Goal: Information Seeking & Learning: Learn about a topic

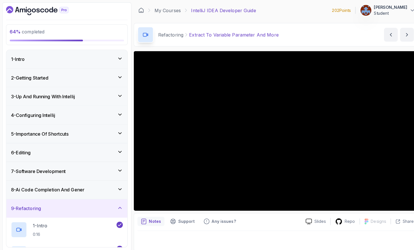
scroll to position [196, 0]
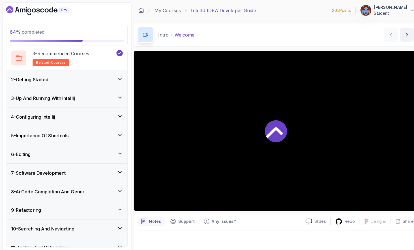
click at [74, 151] on div "6 - Editing" at bounding box center [66, 152] width 110 height 7
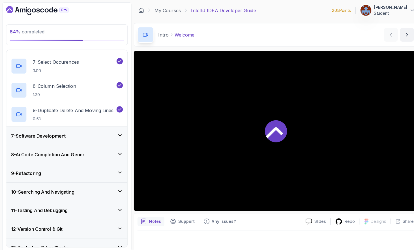
click at [70, 131] on div "7 - Software Development" at bounding box center [66, 134] width 110 height 7
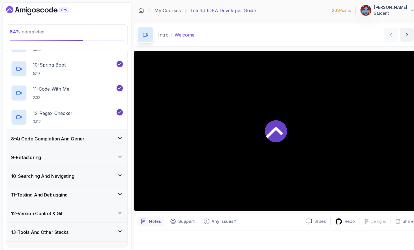
click at [68, 135] on h3 "8 - Ai Code Completion And Gener" at bounding box center [47, 136] width 73 height 7
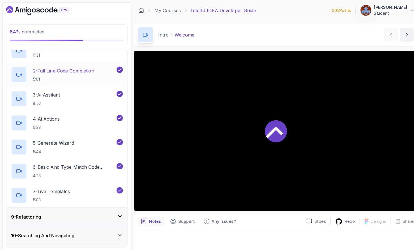
scroll to position [227, 0]
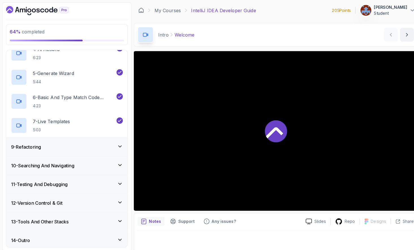
click at [69, 138] on div "9 - Refactoring" at bounding box center [66, 145] width 120 height 18
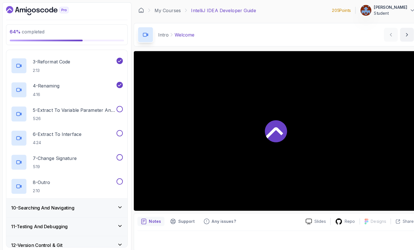
scroll to position [209, 0]
click at [68, 111] on p "5 - Extract To Variable Parameter And More" at bounding box center [73, 109] width 82 height 7
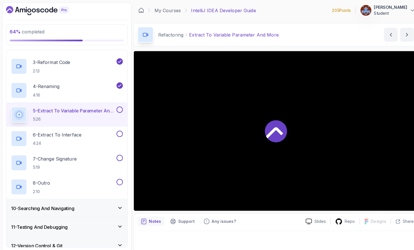
click at [92, 106] on p "5 - Extract To Variable Parameter And More" at bounding box center [73, 109] width 82 height 7
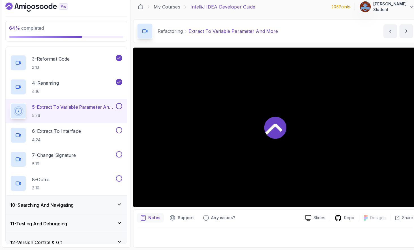
click at [213, 101] on div at bounding box center [272, 128] width 280 height 157
click at [89, 134] on div "6 - Extract To Interface 4:24" at bounding box center [62, 137] width 103 height 16
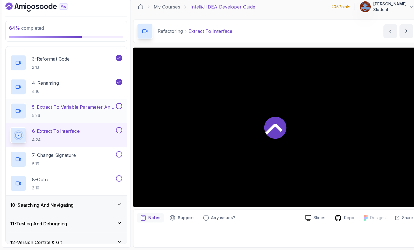
click at [56, 103] on div "5 - Extract To Variable Parameter And More 5:26" at bounding box center [66, 113] width 120 height 24
click at [25, 110] on div at bounding box center [19, 113] width 16 height 16
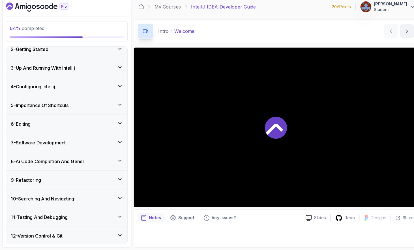
scroll to position [107, 0]
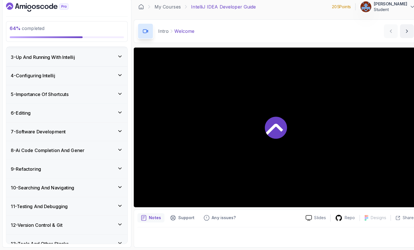
click at [82, 170] on div "9 - Refactoring" at bounding box center [66, 170] width 110 height 7
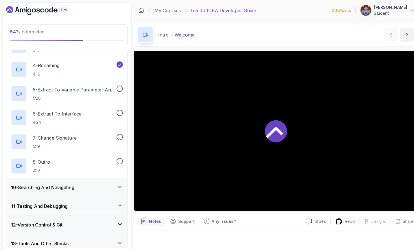
scroll to position [242, 0]
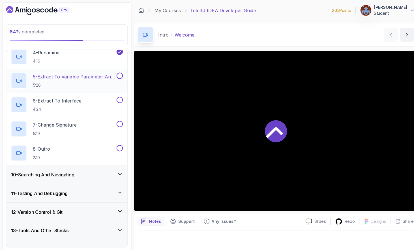
click at [69, 78] on h2 "5 - Extract To Variable Parameter And More 5:26" at bounding box center [73, 79] width 82 height 15
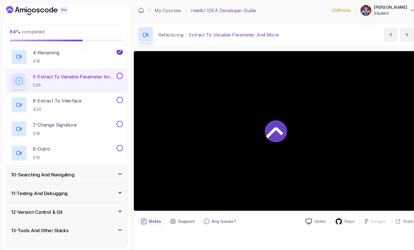
click at [381, 9] on p "[PERSON_NAME]" at bounding box center [385, 8] width 33 height 6
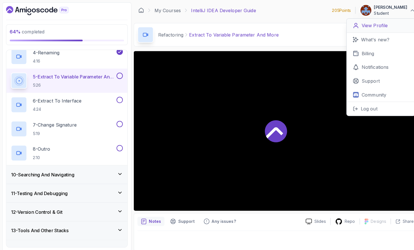
click at [372, 25] on p "View Profile" at bounding box center [370, 25] width 26 height 7
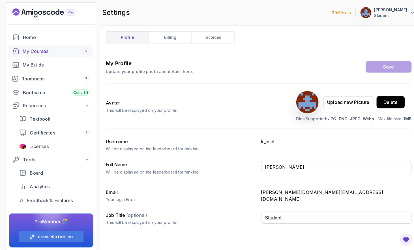
click at [49, 47] on div "My Courses 2" at bounding box center [55, 50] width 66 height 7
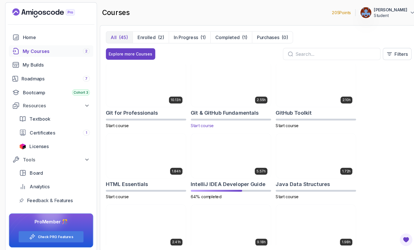
scroll to position [213, 0]
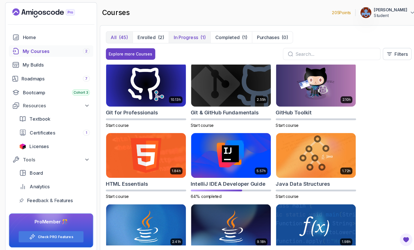
click at [192, 35] on p "In Progress" at bounding box center [183, 36] width 24 height 7
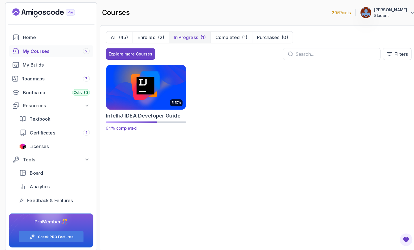
click at [141, 95] on img at bounding box center [144, 86] width 83 height 46
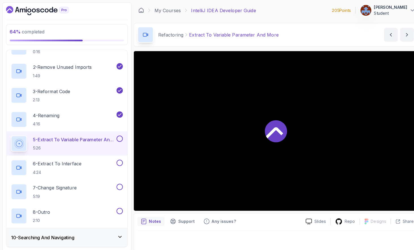
scroll to position [181, 0]
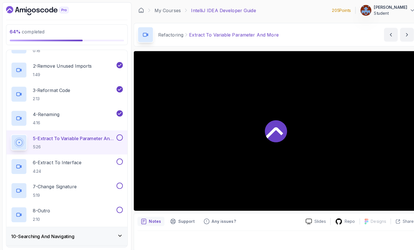
click at [94, 133] on p "5 - Extract To Variable Parameter And More" at bounding box center [73, 136] width 82 height 7
click at [48, 116] on h2 "4 - Renaming 4:16" at bounding box center [45, 116] width 26 height 15
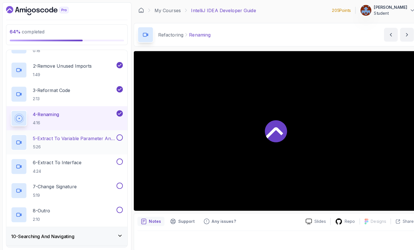
click at [48, 137] on p "5 - Extract To Variable Parameter And More" at bounding box center [73, 136] width 82 height 7
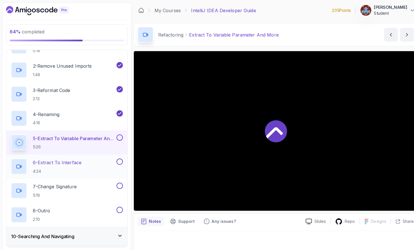
click at [68, 162] on p "6 - Extract To Interface" at bounding box center [56, 160] width 48 height 7
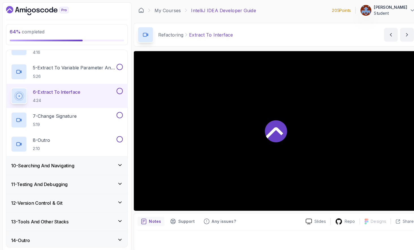
click at [68, 162] on h3 "10 - Searching And Navigating" at bounding box center [42, 163] width 63 height 7
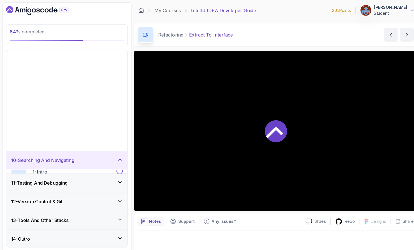
scroll to position [61, 0]
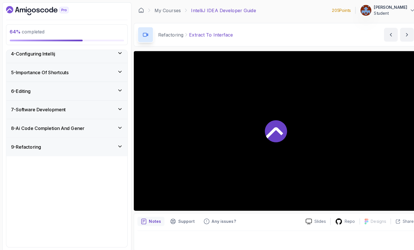
click at [68, 162] on div "1 - Intro 0:16" at bounding box center [62, 166] width 103 height 16
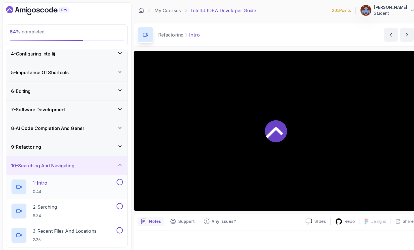
click at [53, 175] on div "1 - Intro 0:44" at bounding box center [66, 184] width 120 height 24
click at [38, 181] on p "1 - Intro" at bounding box center [39, 180] width 14 height 7
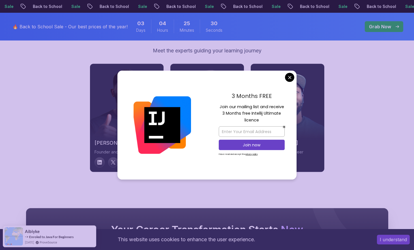
scroll to position [1973, 0]
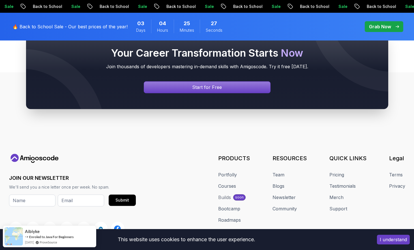
scroll to position [2160, 0]
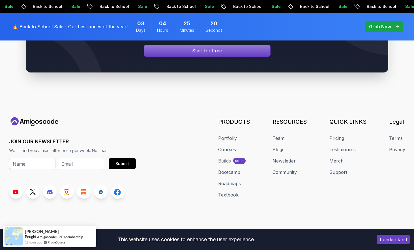
click at [377, 27] on p "Grab Now" at bounding box center [380, 26] width 22 height 7
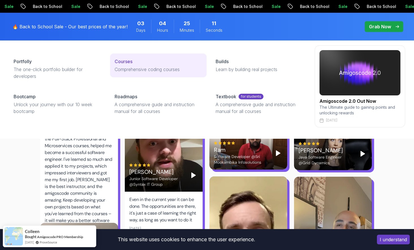
scroll to position [1605, 0]
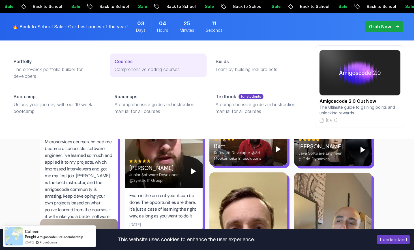
click at [148, 65] on link "Courses Comprehensive coding courses" at bounding box center [158, 66] width 97 height 24
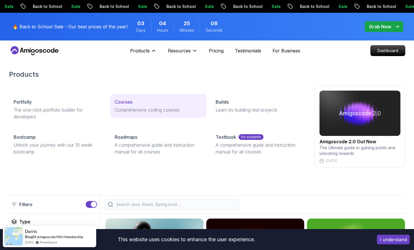
click at [129, 104] on p "Courses" at bounding box center [124, 102] width 18 height 7
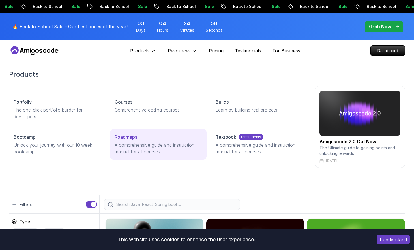
click at [144, 140] on div "Roadmaps" at bounding box center [159, 137] width 88 height 7
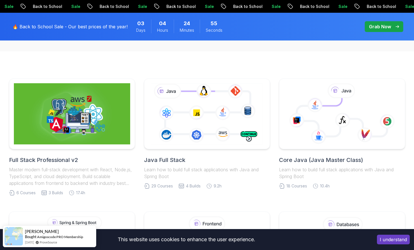
scroll to position [99, 0]
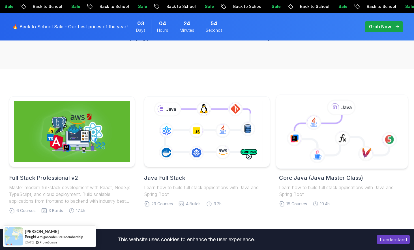
click at [312, 138] on icon at bounding box center [342, 135] width 95 height 40
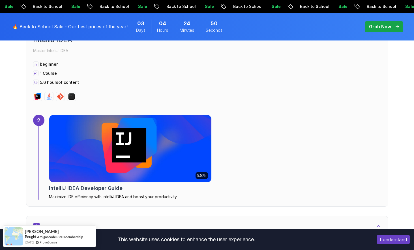
scroll to position [562, 0]
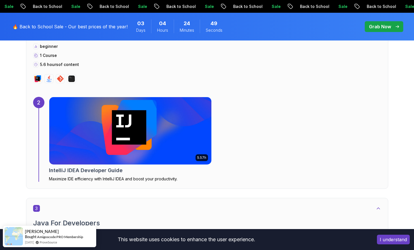
click at [207, 155] on div "5.57h" at bounding box center [202, 157] width 12 height 7
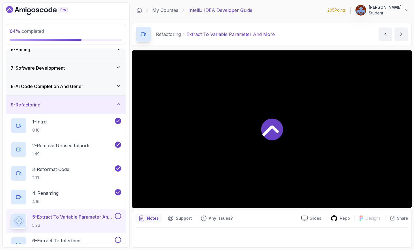
scroll to position [111, 0]
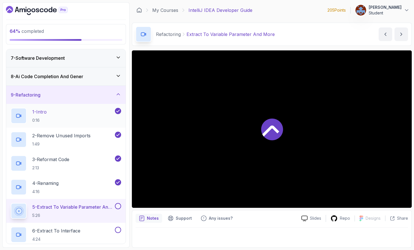
click at [41, 116] on h2 "1 - Intro 0:16" at bounding box center [39, 115] width 14 height 15
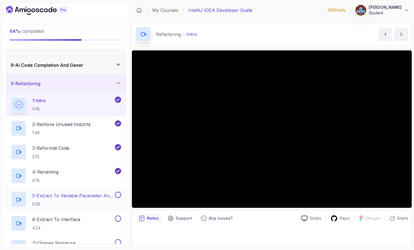
scroll to position [125, 0]
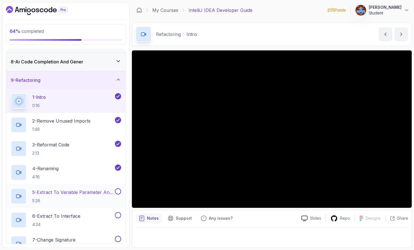
click at [55, 192] on p "5 - Extract To Variable Parameter And More" at bounding box center [73, 192] width 82 height 7
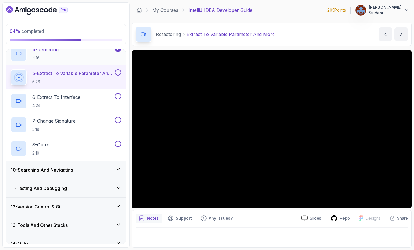
scroll to position [251, 0]
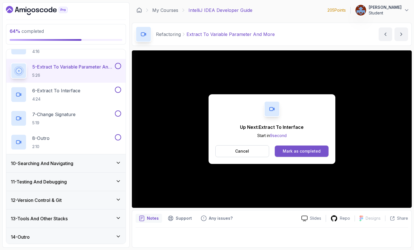
click at [300, 150] on div "Mark as completed" at bounding box center [302, 151] width 38 height 6
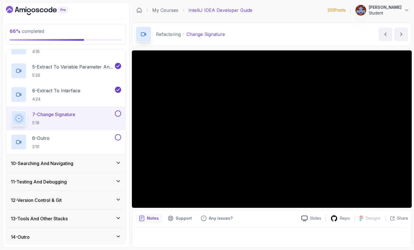
click at [118, 236] on icon at bounding box center [119, 237] width 6 height 6
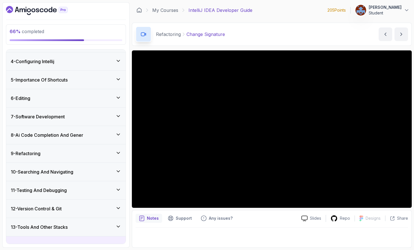
scroll to position [50, 0]
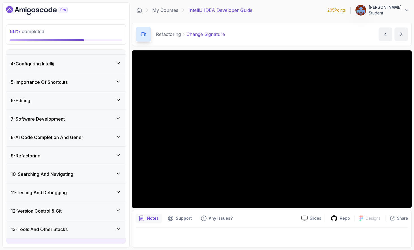
click at [101, 162] on div "9 - Refactoring" at bounding box center [66, 156] width 120 height 18
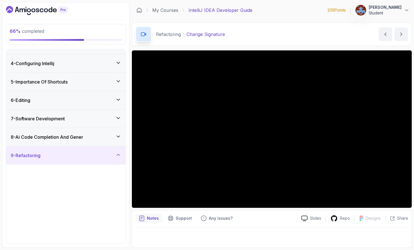
click at [101, 162] on div "9 - Refactoring" at bounding box center [66, 155] width 120 height 18
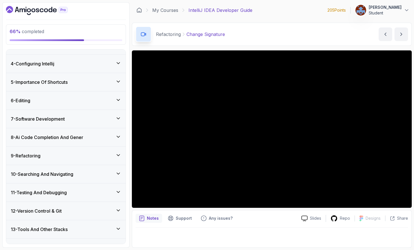
click at [101, 162] on div "9 - Refactoring" at bounding box center [66, 156] width 120 height 18
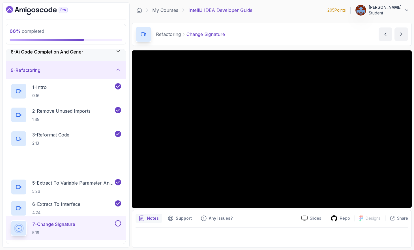
scroll to position [251, 0]
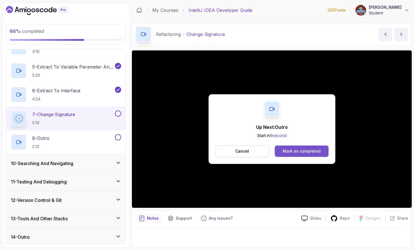
click at [301, 146] on button "Mark as completed" at bounding box center [302, 151] width 54 height 11
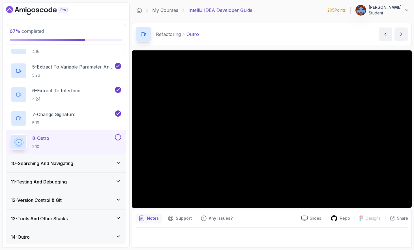
click at [99, 160] on div "10 - Searching And Navigating" at bounding box center [66, 163] width 110 height 7
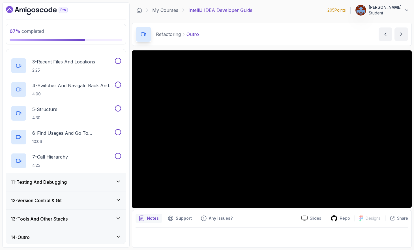
click at [85, 181] on div "11 - Testing And Debugging" at bounding box center [66, 182] width 110 height 7
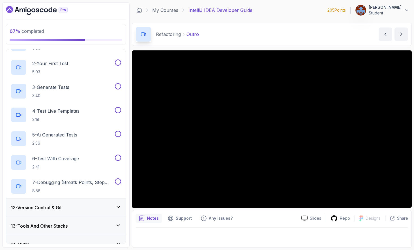
scroll to position [227, 0]
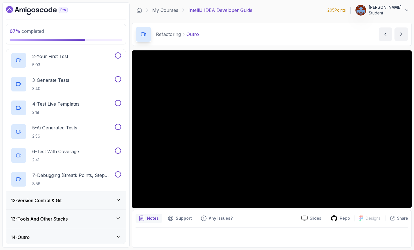
click at [74, 201] on div "12 - Version Control & Git" at bounding box center [66, 200] width 110 height 7
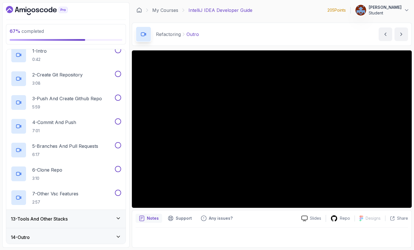
click at [94, 216] on div "13 - Tools And Other Stacks" at bounding box center [66, 219] width 110 height 7
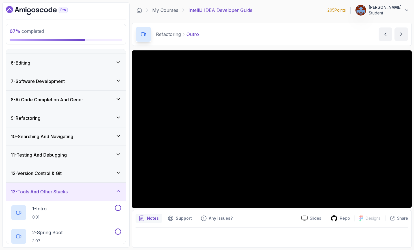
scroll to position [92, 0]
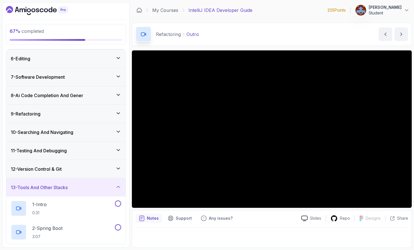
click at [80, 117] on div "9 - Refactoring" at bounding box center [66, 114] width 120 height 18
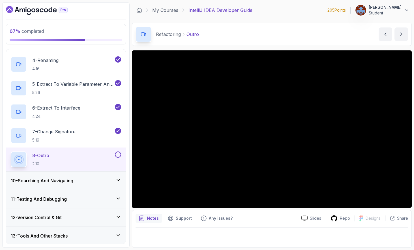
scroll to position [234, 0]
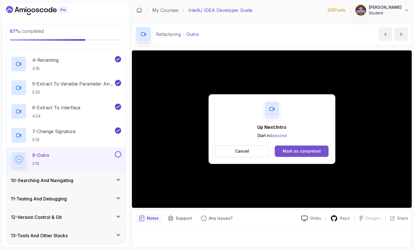
click at [312, 151] on div "Mark as completed" at bounding box center [302, 151] width 38 height 6
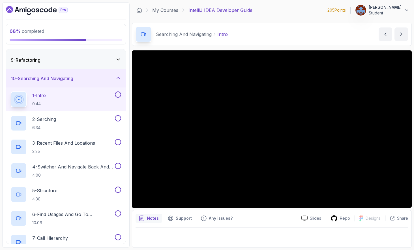
scroll to position [147, 0]
